Goal: Transaction & Acquisition: Obtain resource

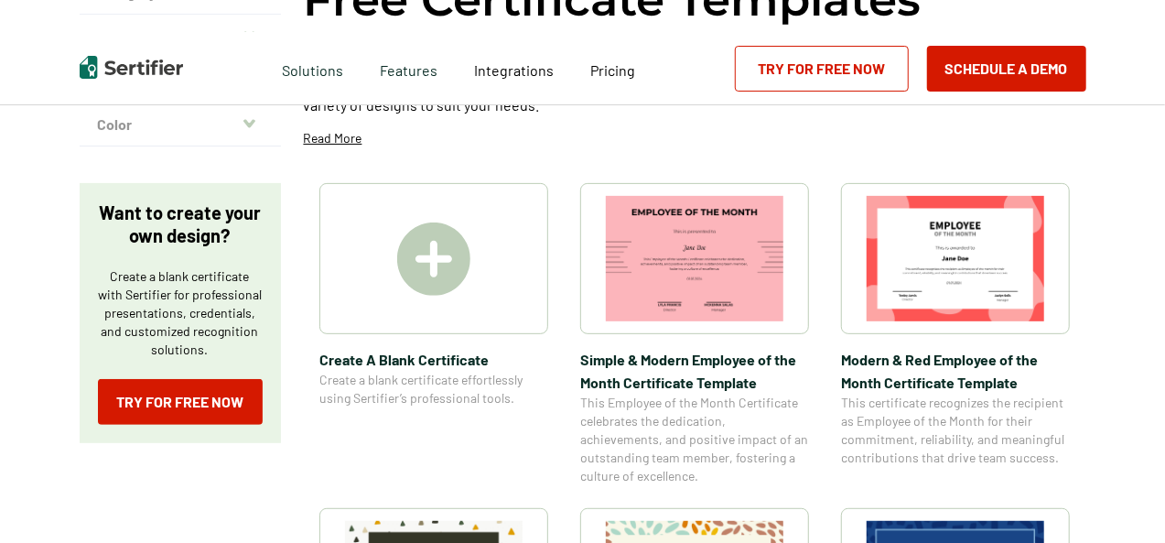
scroll to position [183, 0]
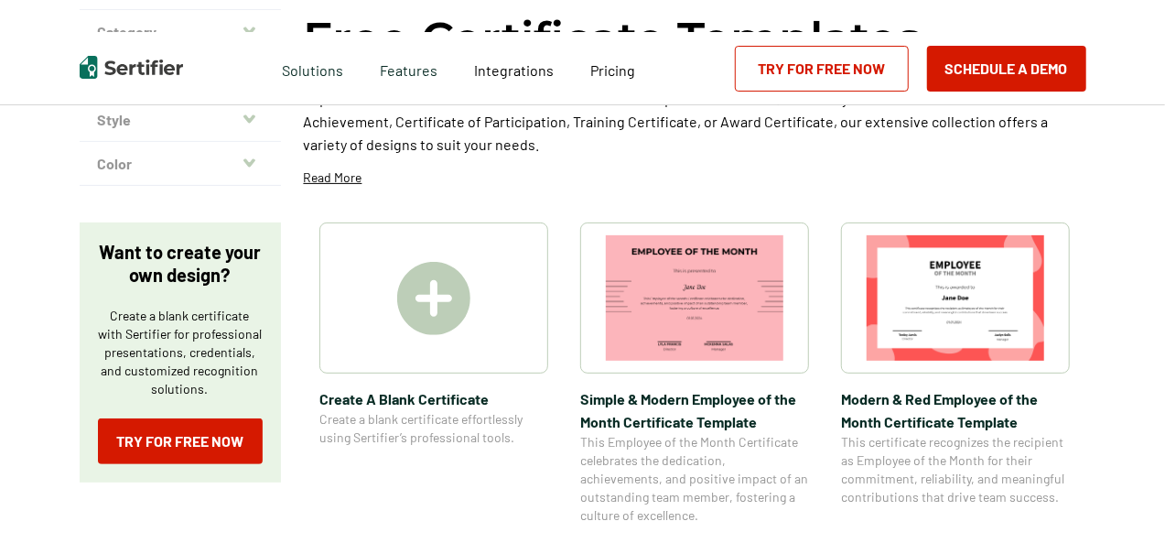
click at [959, 275] on img at bounding box center [956, 297] width 178 height 125
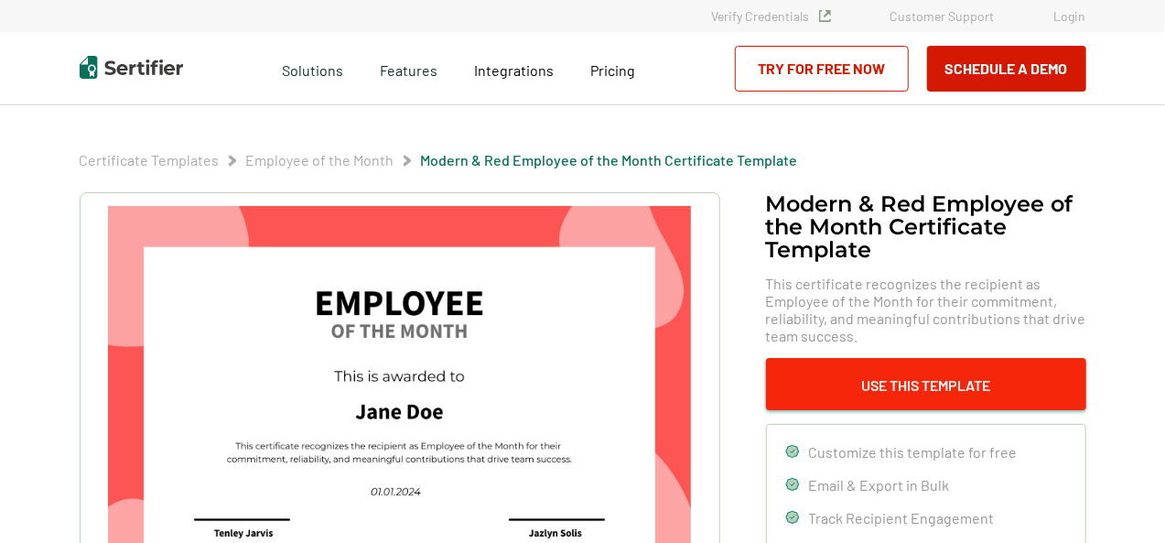
click at [912, 383] on button "Use This Template" at bounding box center [926, 384] width 320 height 52
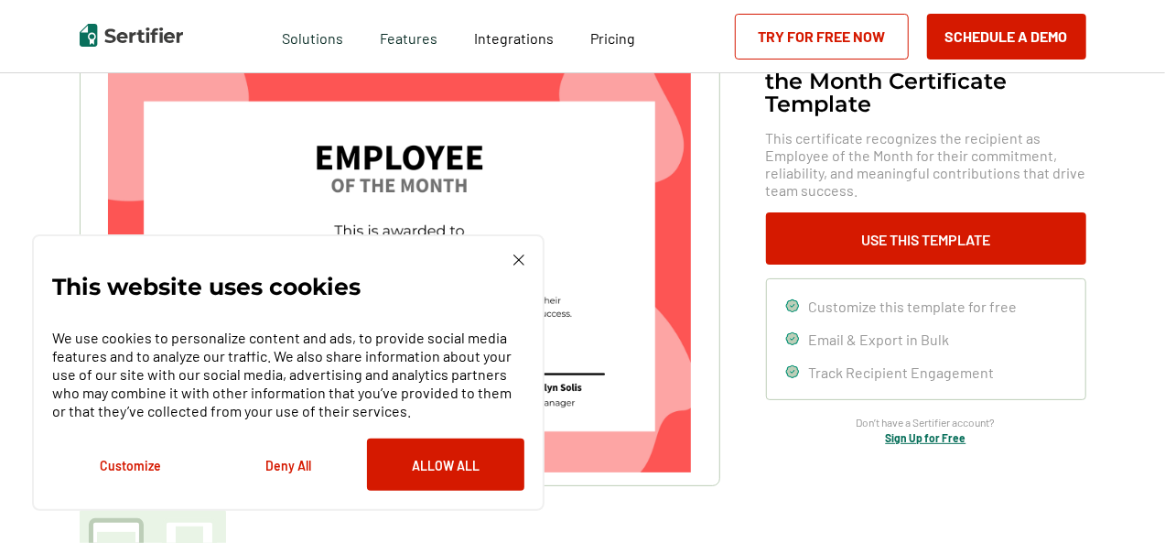
scroll to position [183, 0]
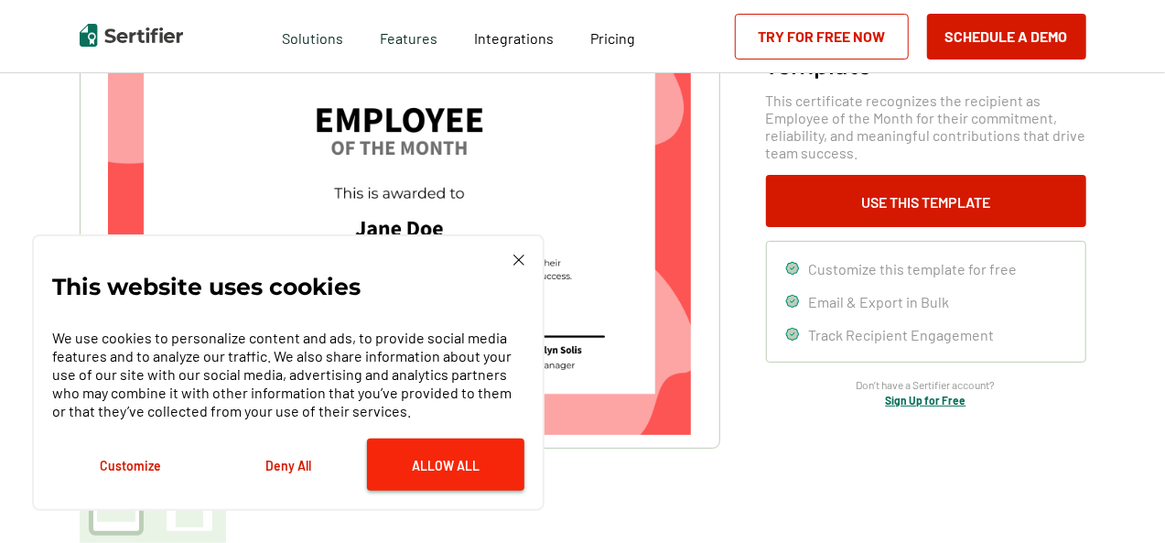
click at [474, 477] on button "Allow All" at bounding box center [445, 464] width 157 height 52
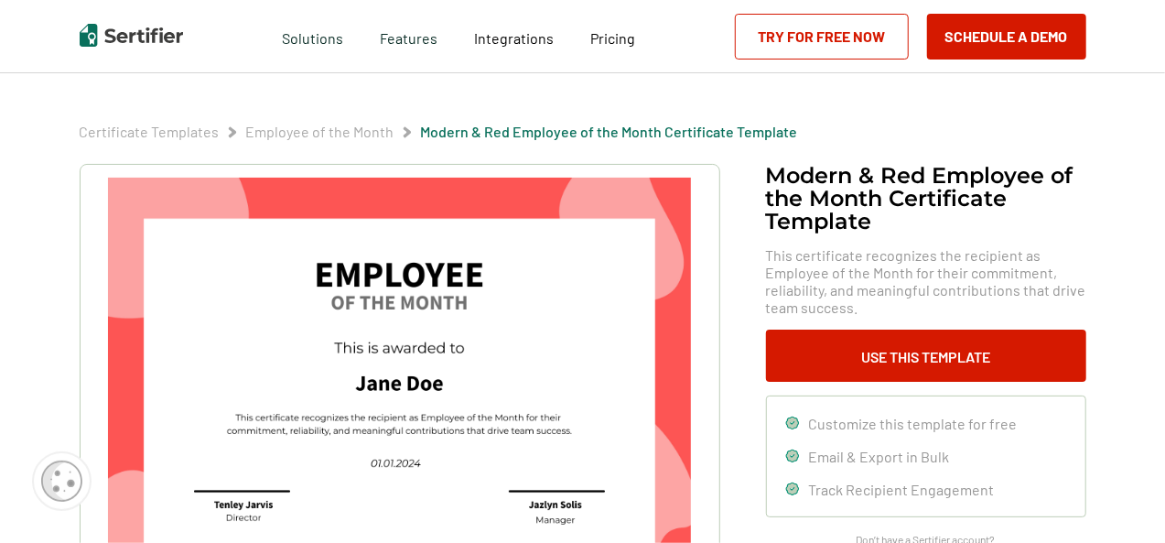
scroll to position [0, 0]
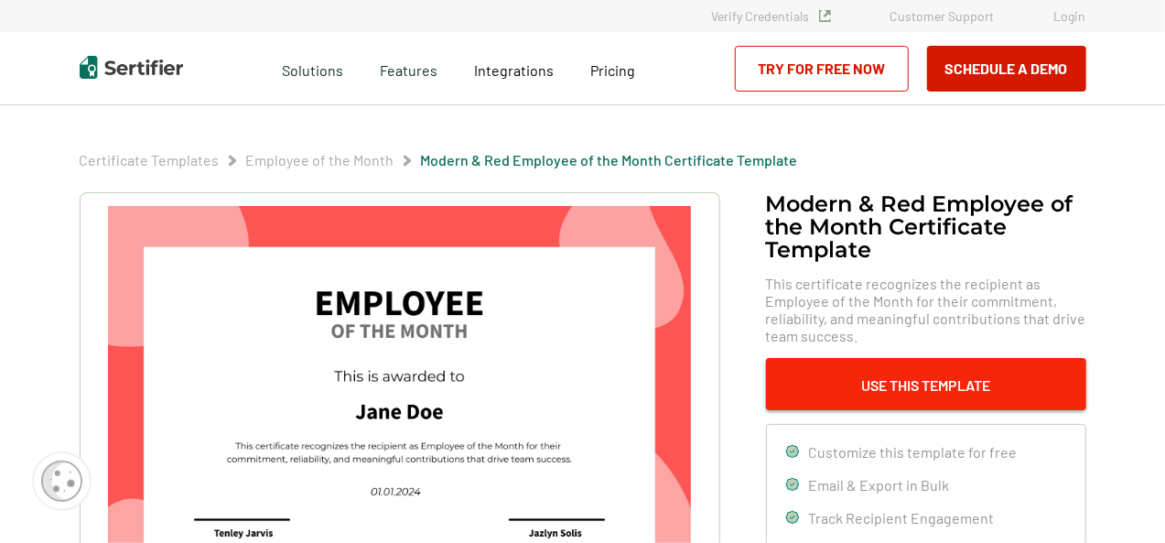
click at [875, 394] on button "Use This Template" at bounding box center [926, 384] width 320 height 52
